Goal: Task Accomplishment & Management: Manage account settings

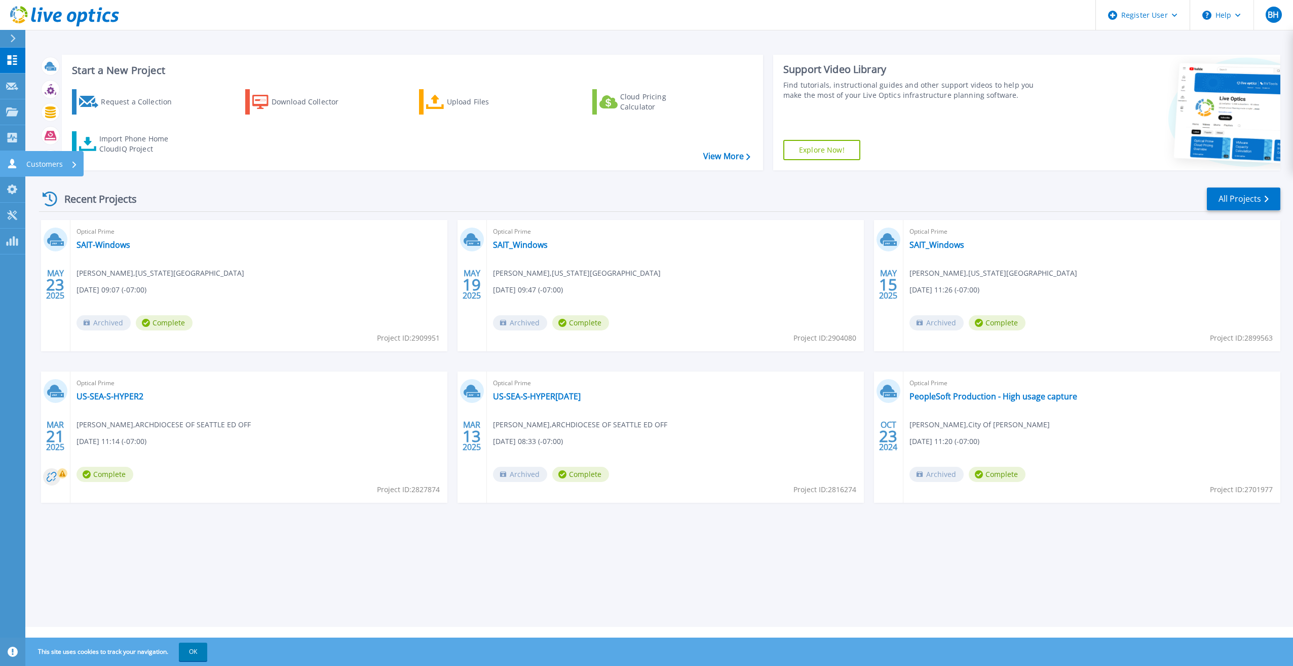
click at [13, 172] on link "Customers Customers" at bounding box center [12, 164] width 25 height 26
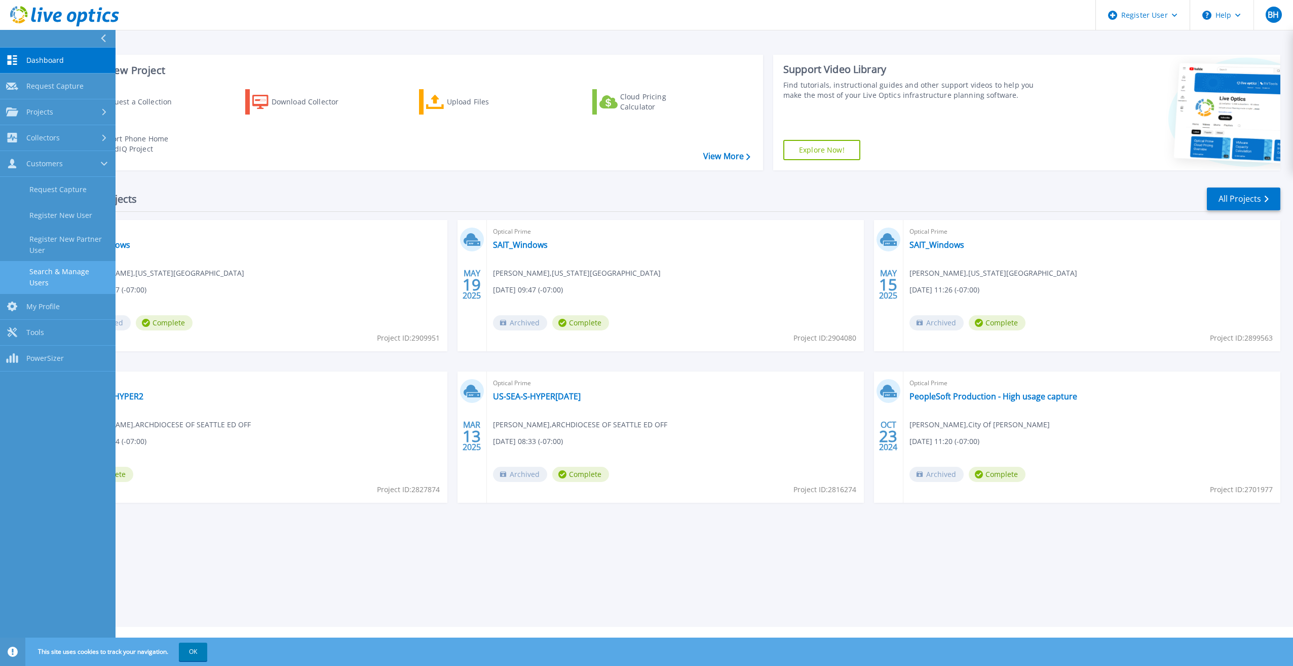
click at [84, 273] on link "Search & Manage Users" at bounding box center [58, 277] width 116 height 32
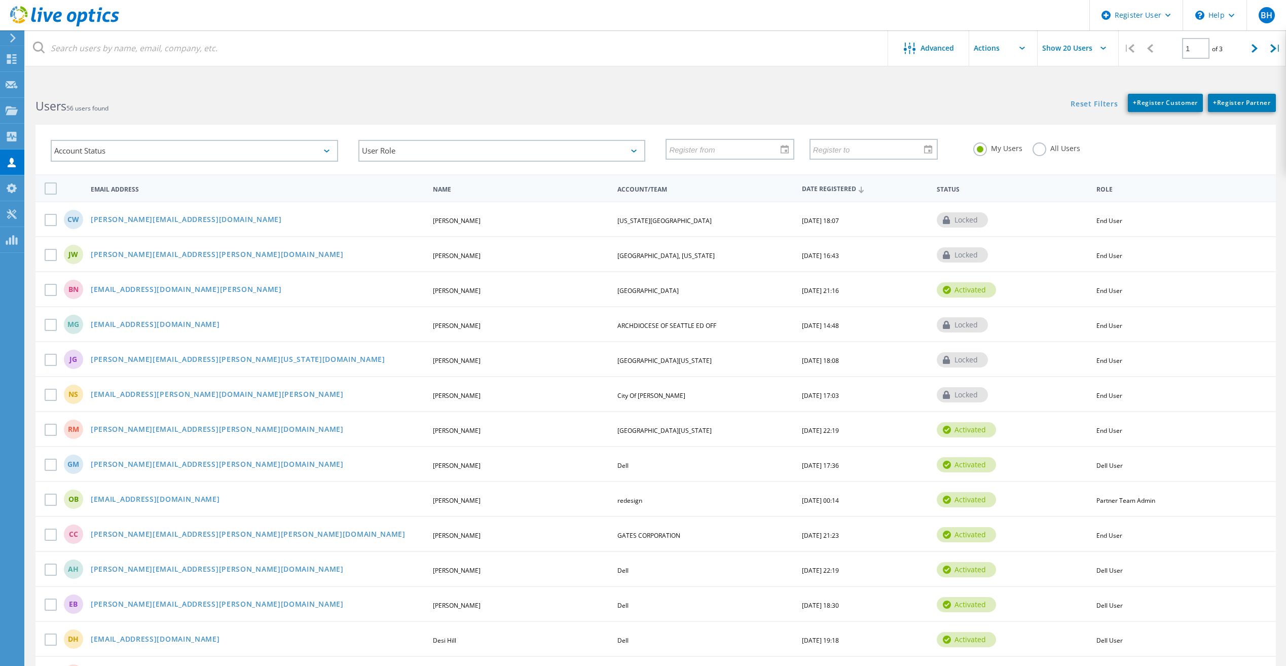
click at [1069, 159] on div "My Users All Users" at bounding box center [1117, 149] width 308 height 38
click at [1056, 151] on label "All Users" at bounding box center [1056, 147] width 48 height 10
click at [0, 0] on input "All Users" at bounding box center [0, 0] width 0 height 0
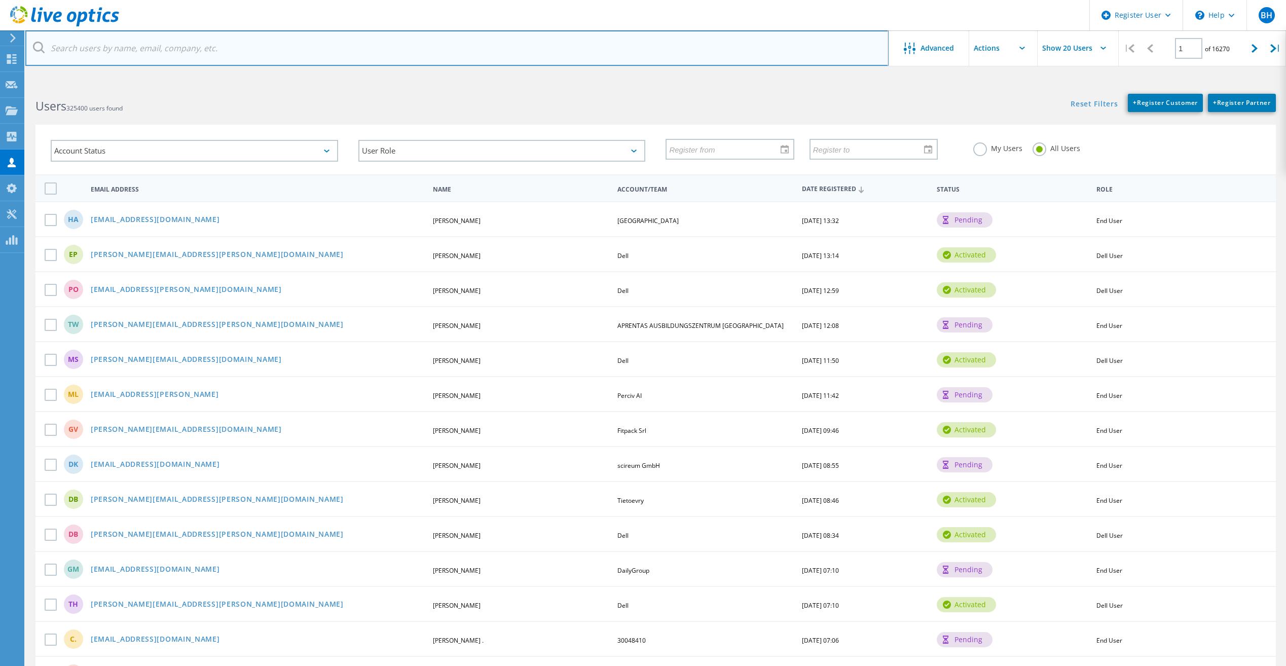
click at [225, 52] on input "text" at bounding box center [456, 47] width 863 height 35
paste input "[EMAIL_ADDRESS][DOMAIN_NAME]"
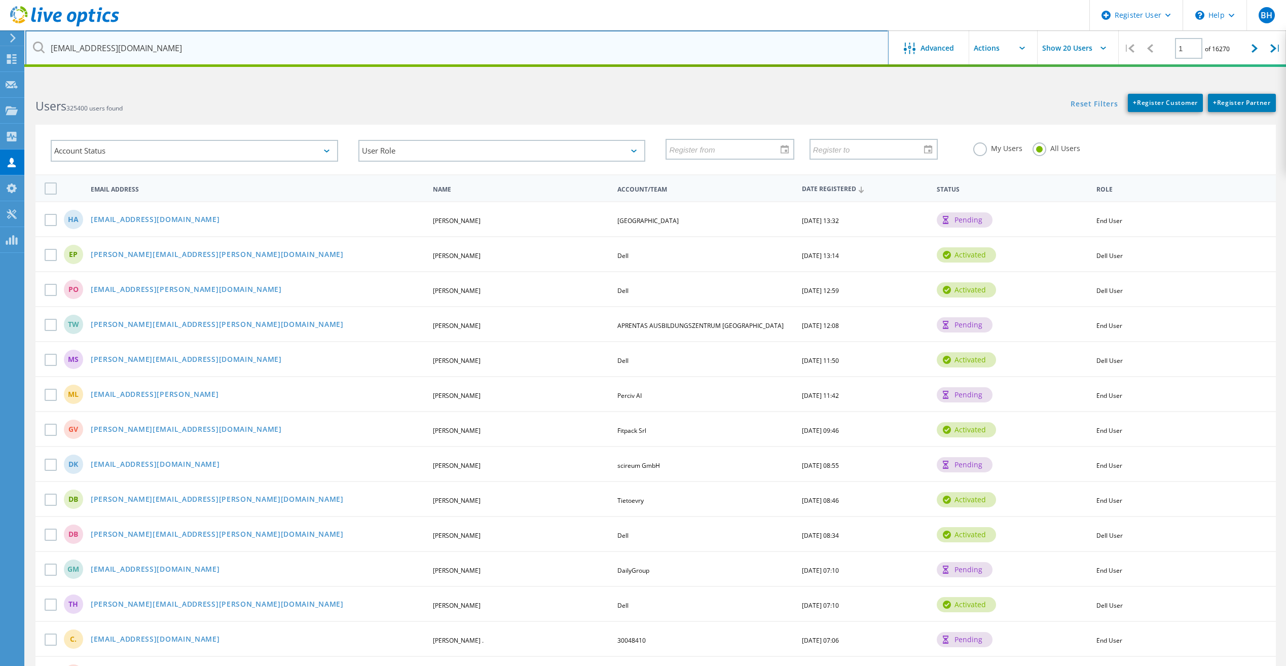
type input "[EMAIL_ADDRESS][DOMAIN_NAME]"
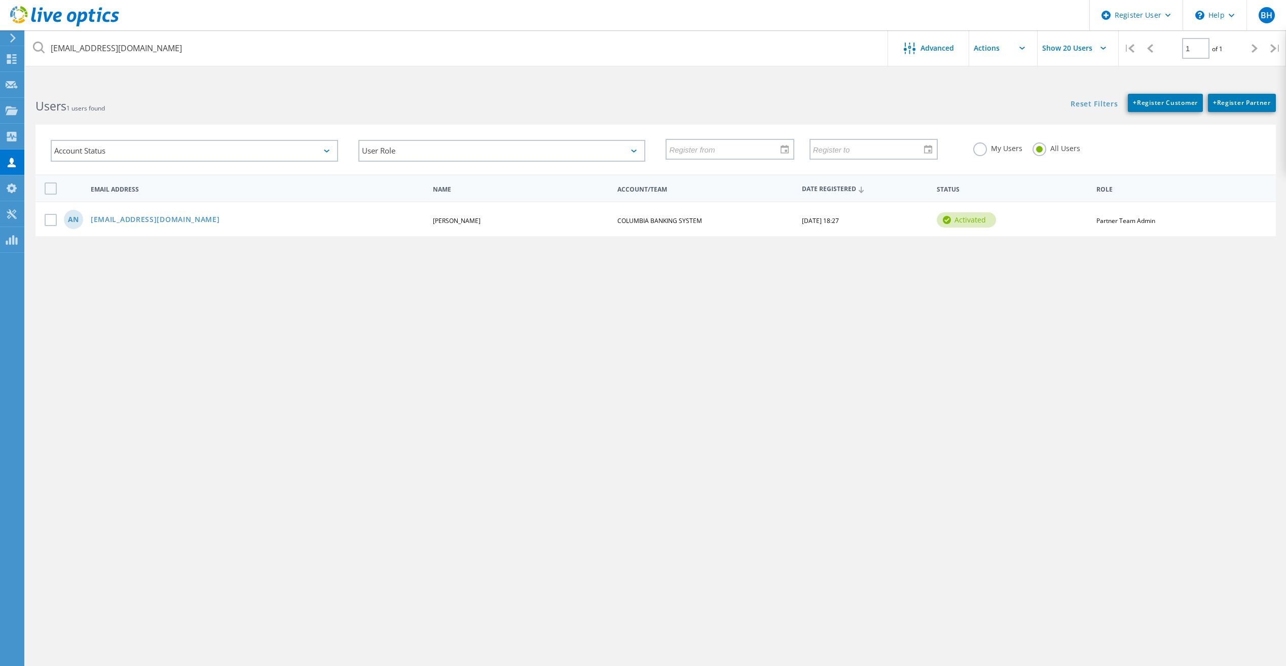
click at [345, 226] on div "AN [EMAIL_ADDRESS][DOMAIN_NAME] [PERSON_NAME] COLUMBIA BANKING SYSTEM [DATE] 18…" at bounding box center [655, 218] width 1240 height 35
click at [126, 219] on link "[EMAIL_ADDRESS][DOMAIN_NAME]" at bounding box center [155, 220] width 129 height 9
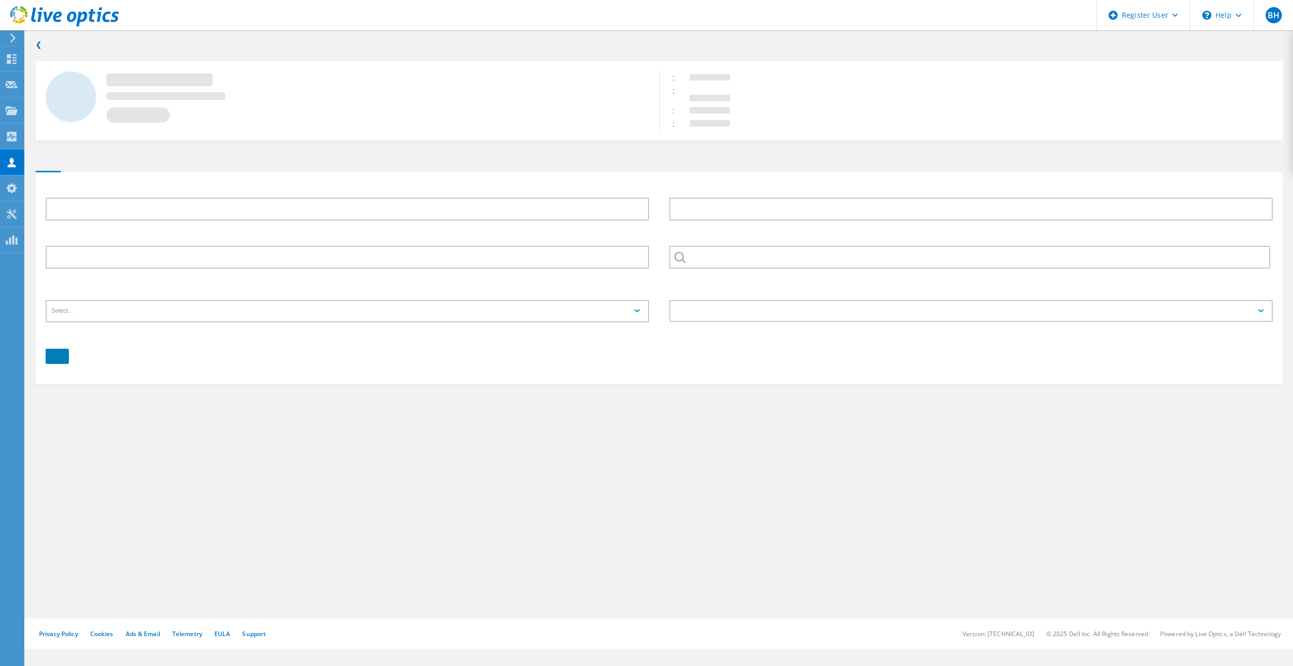
type input "[PERSON_NAME]"
type input "Nazem"
type input "COLUMBIA BANKING SYSTEM"
type input "English"
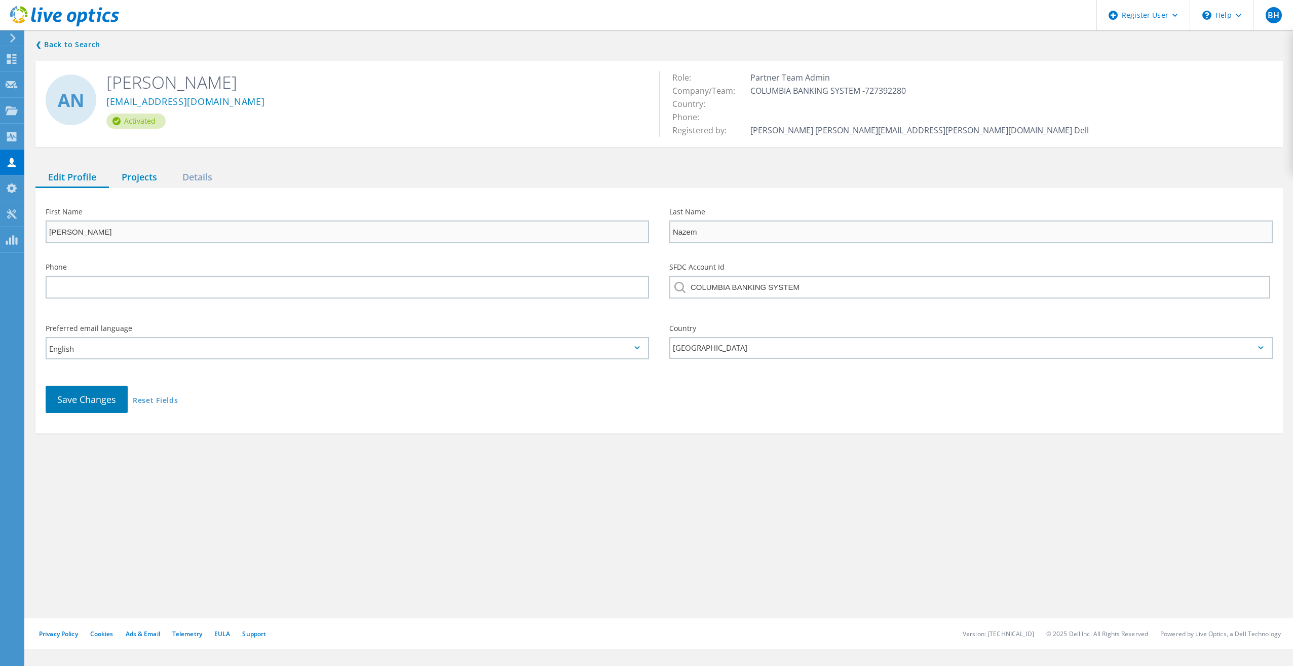
click at [131, 174] on div "Projects" at bounding box center [139, 177] width 61 height 21
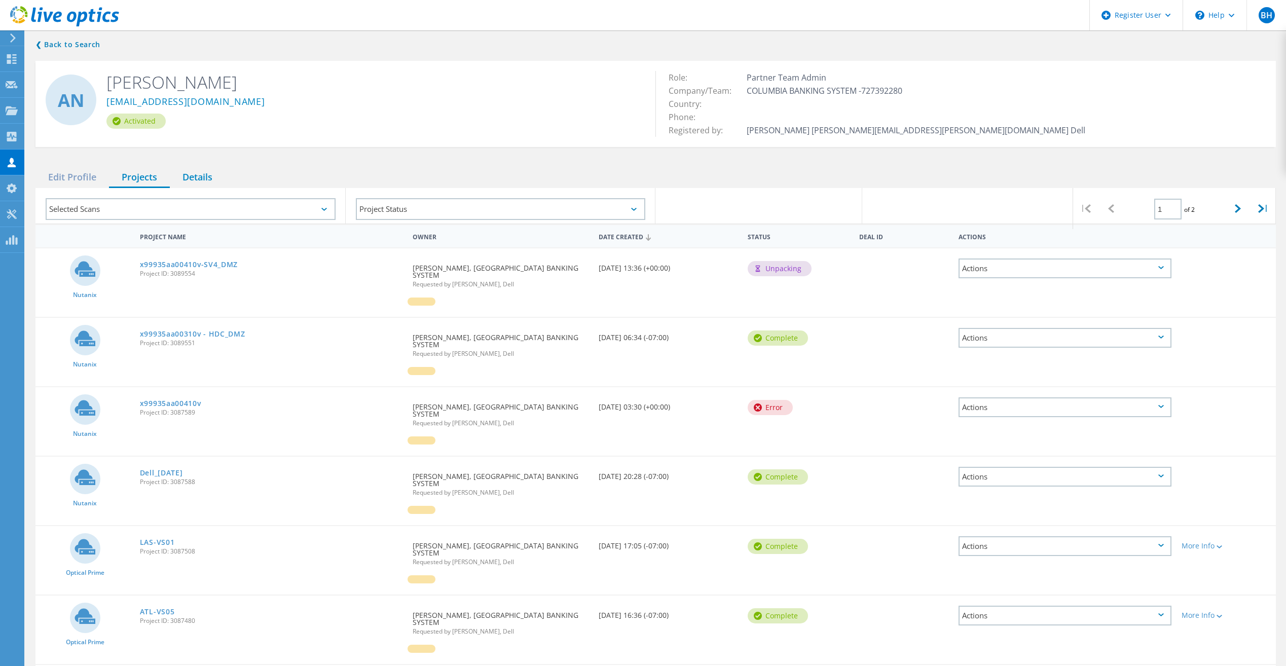
click at [214, 179] on div "Details" at bounding box center [197, 177] width 55 height 21
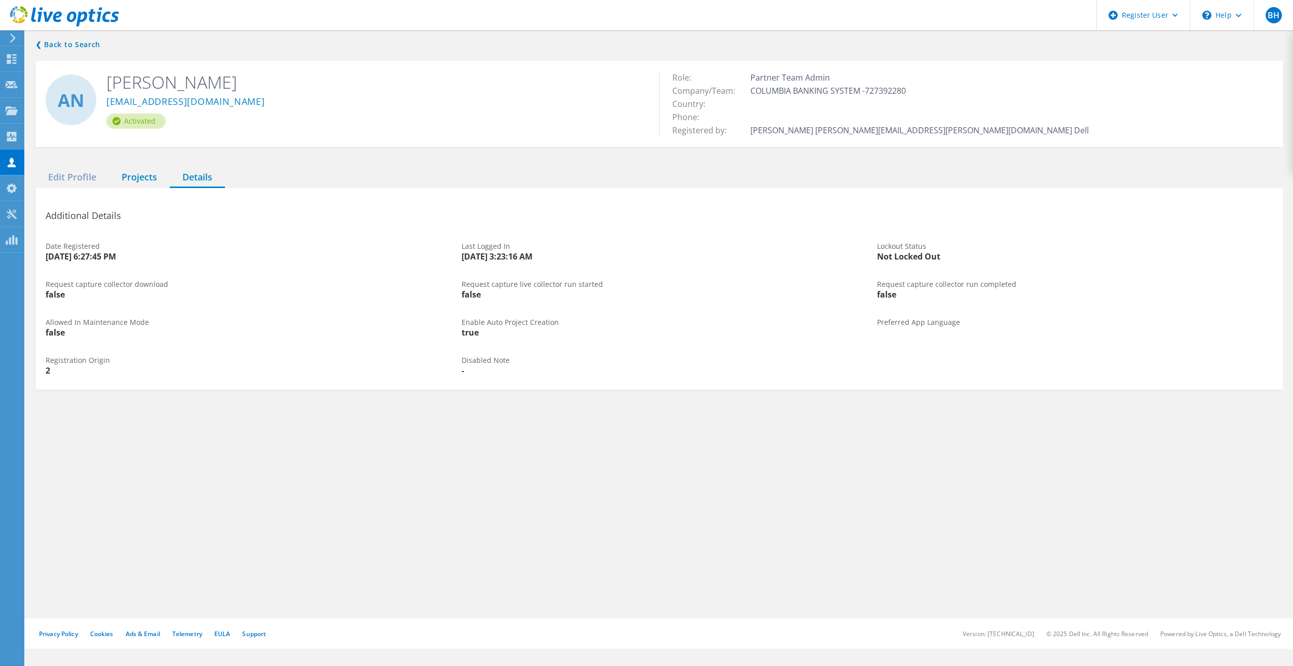
click at [145, 183] on div "Projects" at bounding box center [139, 177] width 61 height 21
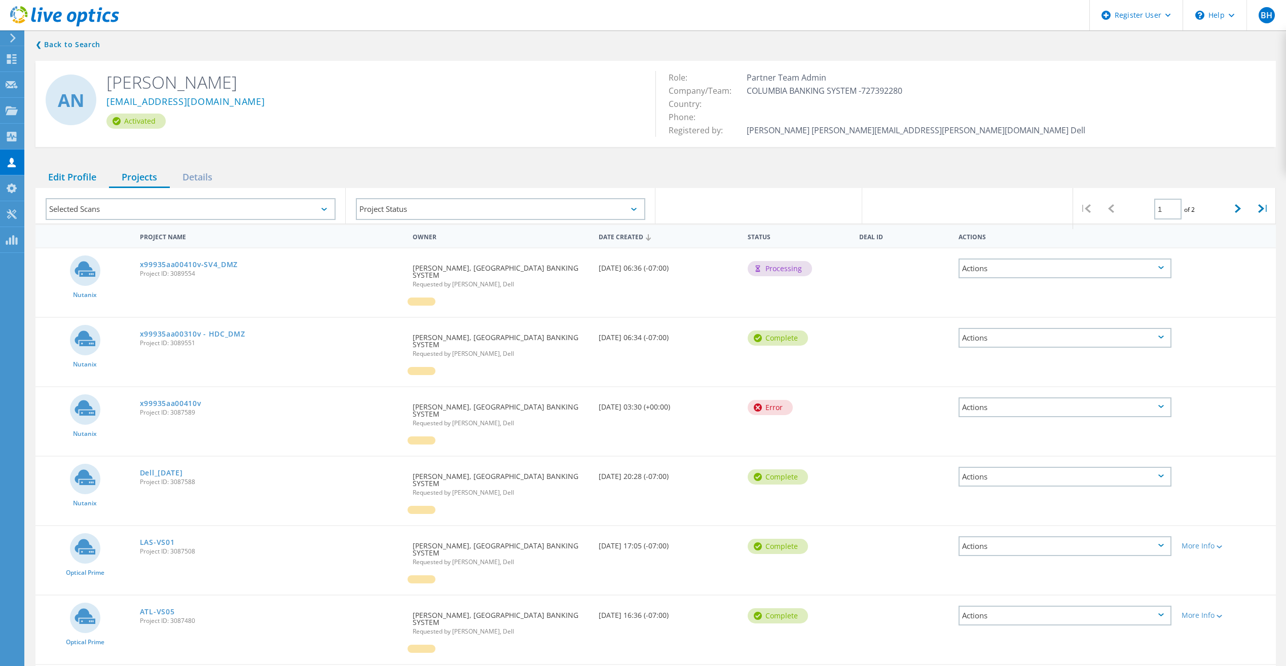
click at [81, 175] on div "Edit Profile" at bounding box center [71, 177] width 73 height 21
